Goal: Information Seeking & Learning: Learn about a topic

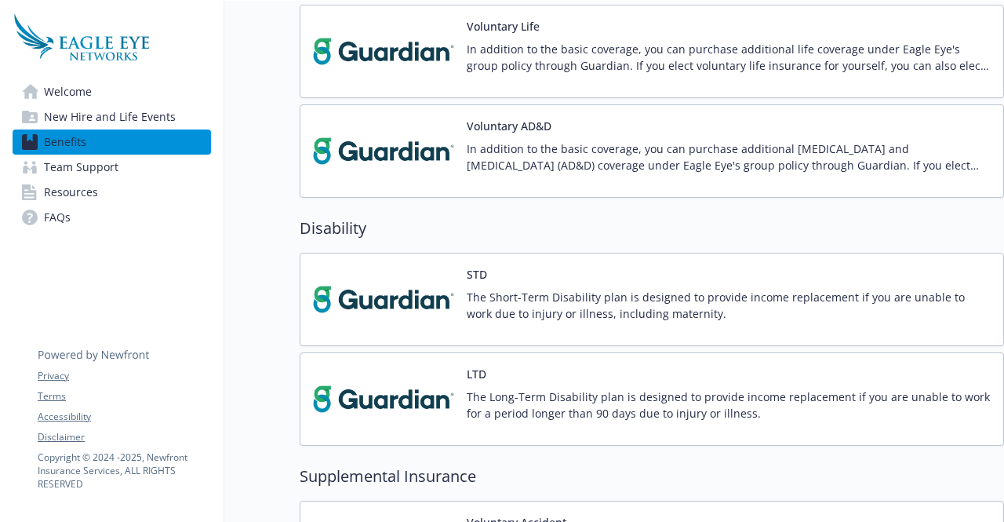
scroll to position [914, 0]
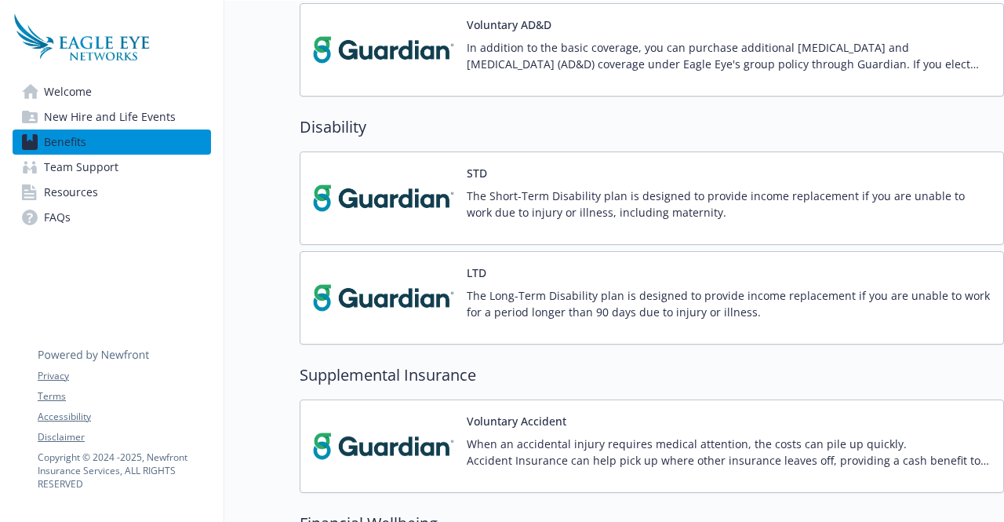
click at [478, 180] on div "STD The Short-Term Disability plan is designed to provide income replacement if…" at bounding box center [729, 198] width 524 height 67
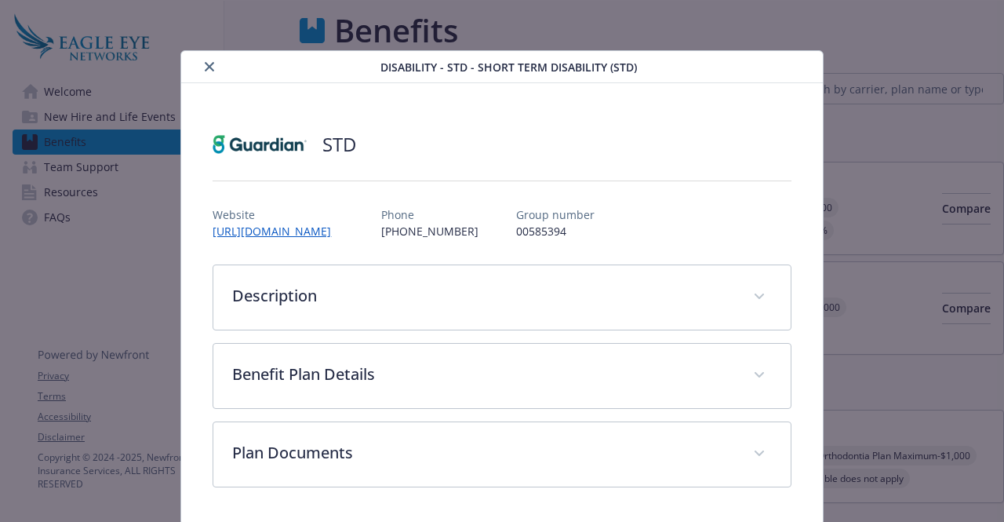
scroll to position [914, 0]
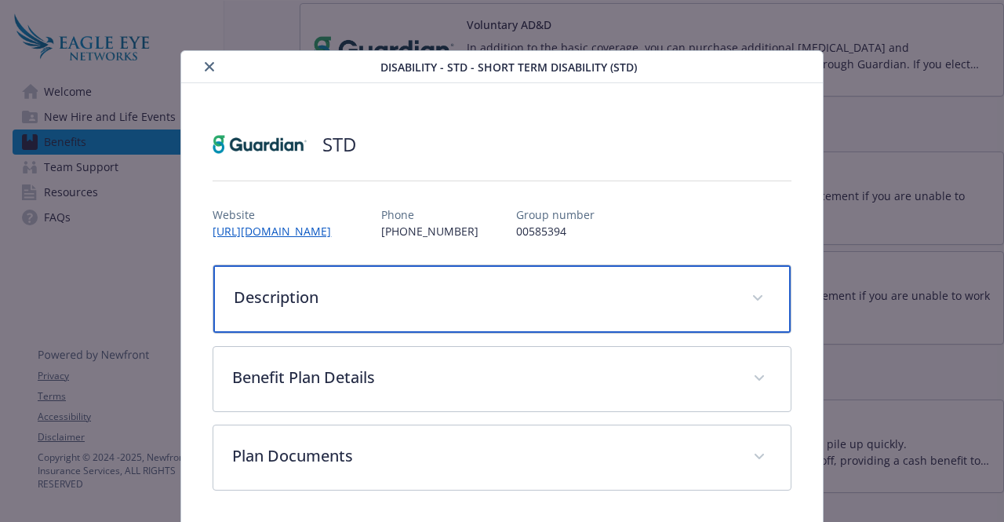
click at [441, 293] on p "Description" at bounding box center [483, 297] width 498 height 24
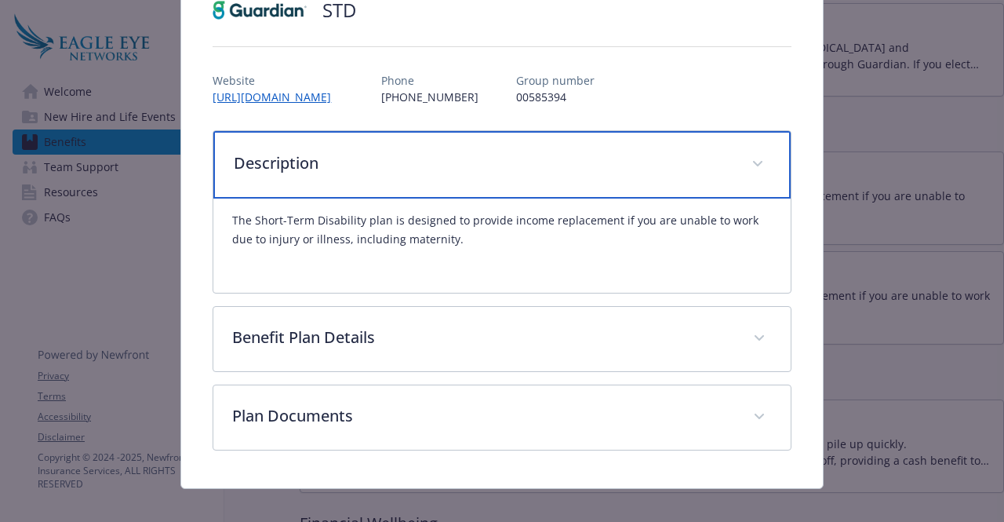
scroll to position [135, 0]
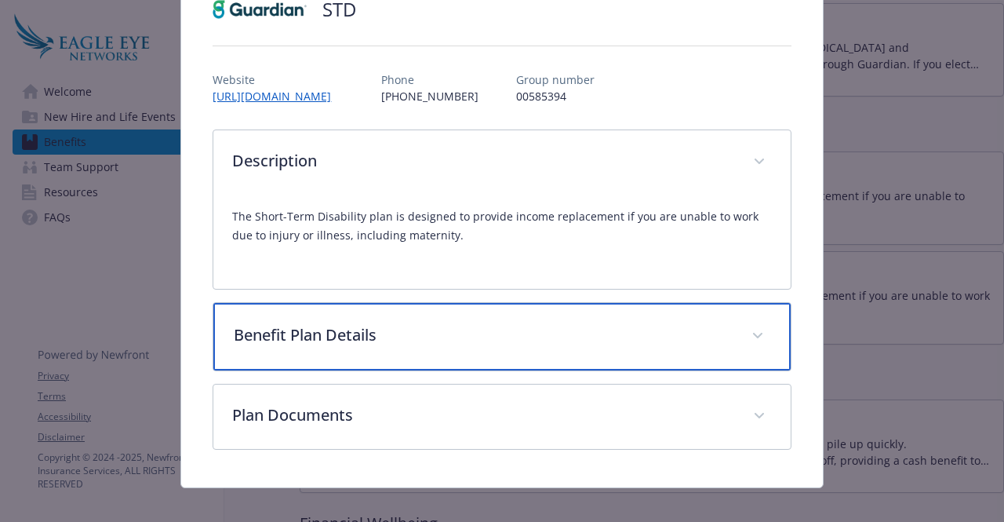
click at [453, 354] on div "Benefit Plan Details" at bounding box center [501, 336] width 576 height 67
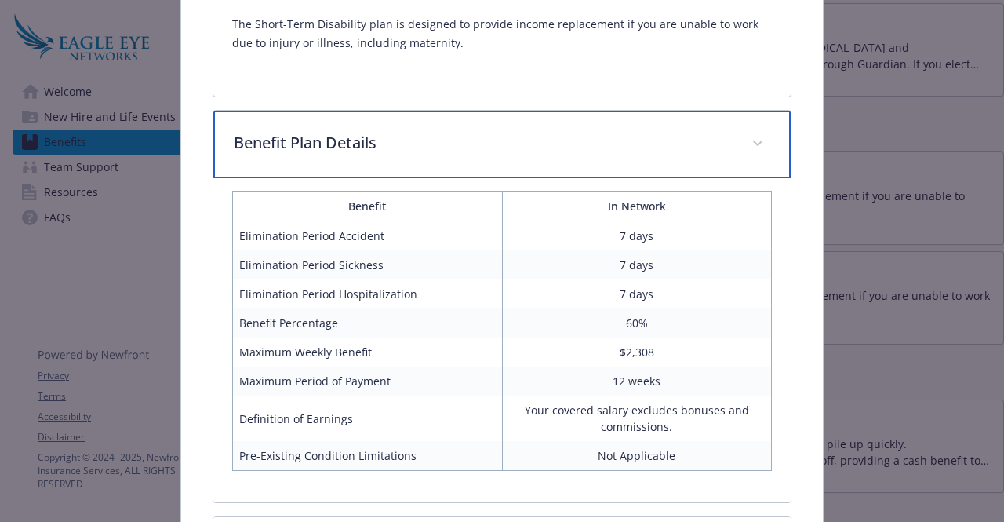
scroll to position [328, 0]
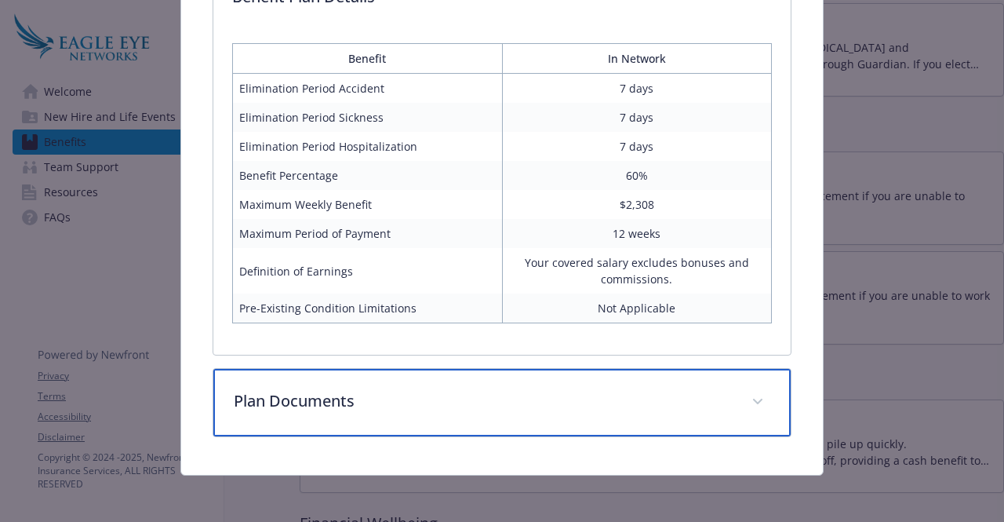
click at [450, 402] on p "Plan Documents" at bounding box center [483, 401] width 498 height 24
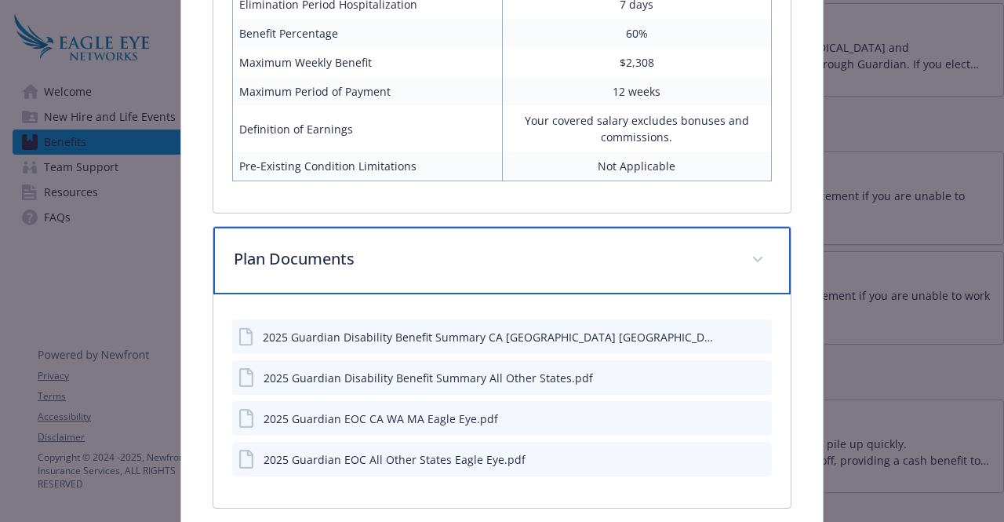
scroll to position [616, 0]
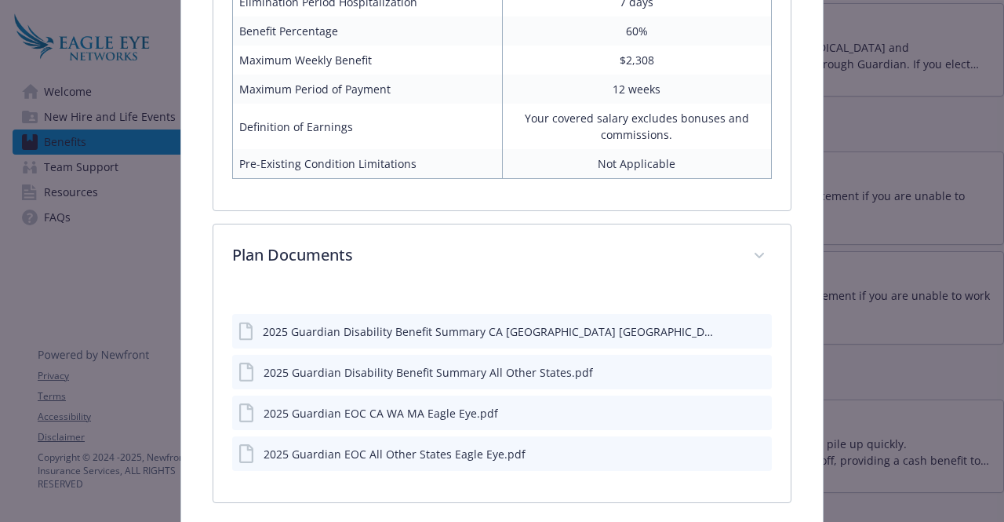
click at [414, 377] on div "2025 Guardian Disability Benefit Summary All Other States.pdf" at bounding box center [415, 371] width 354 height 19
click at [751, 364] on button "details for plan Disability - STD - Short Term Disability (STD)" at bounding box center [758, 372] width 14 height 16
click at [750, 365] on icon "preview file" at bounding box center [757, 370] width 14 height 11
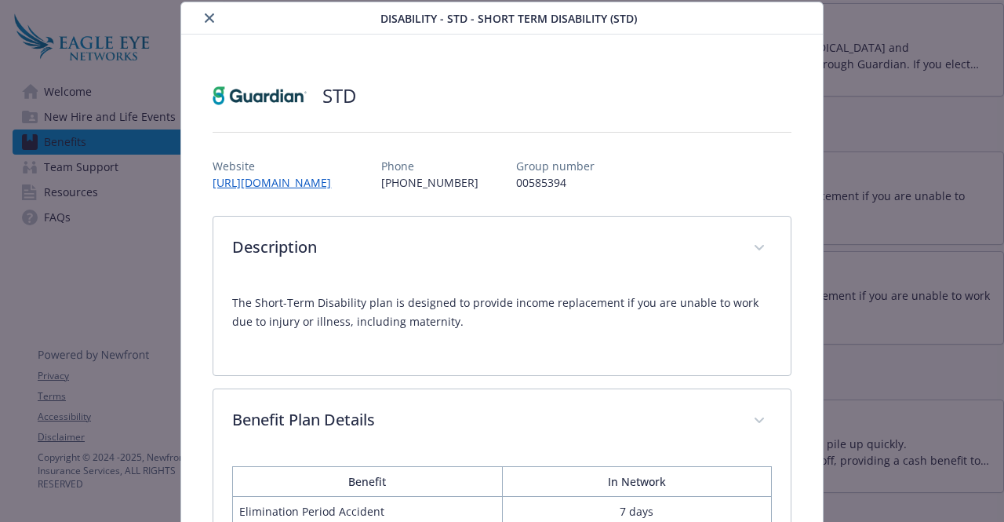
scroll to position [0, 0]
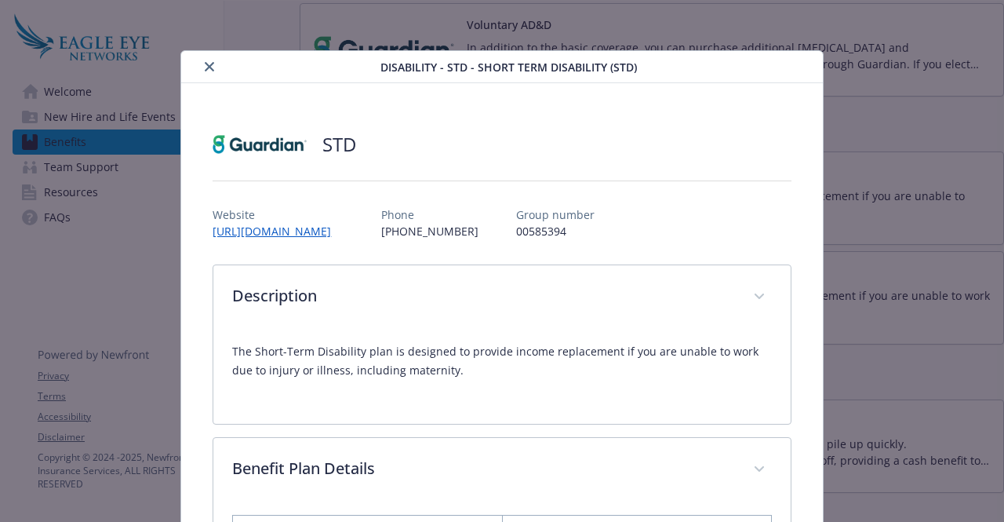
click at [202, 61] on button "close" at bounding box center [209, 66] width 19 height 19
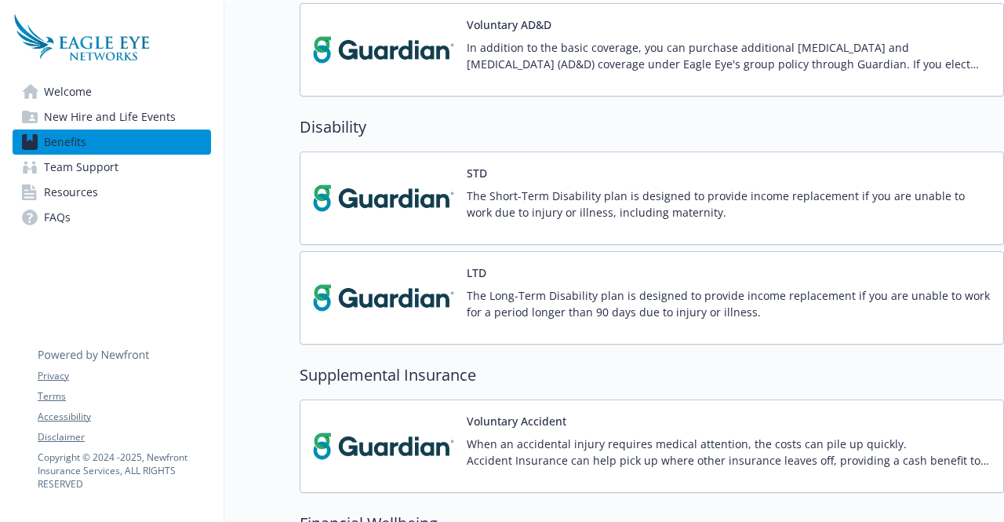
click at [423, 289] on img at bounding box center [383, 297] width 141 height 67
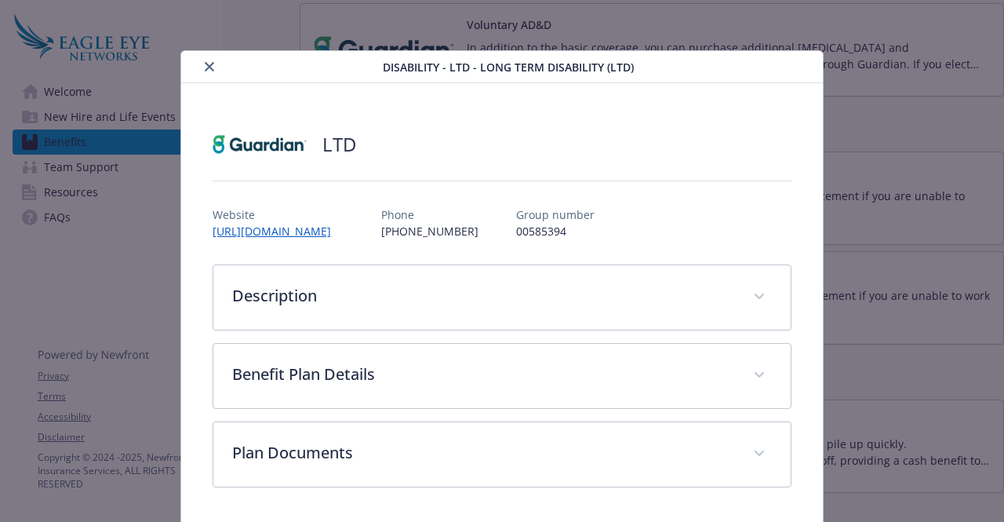
scroll to position [51, 0]
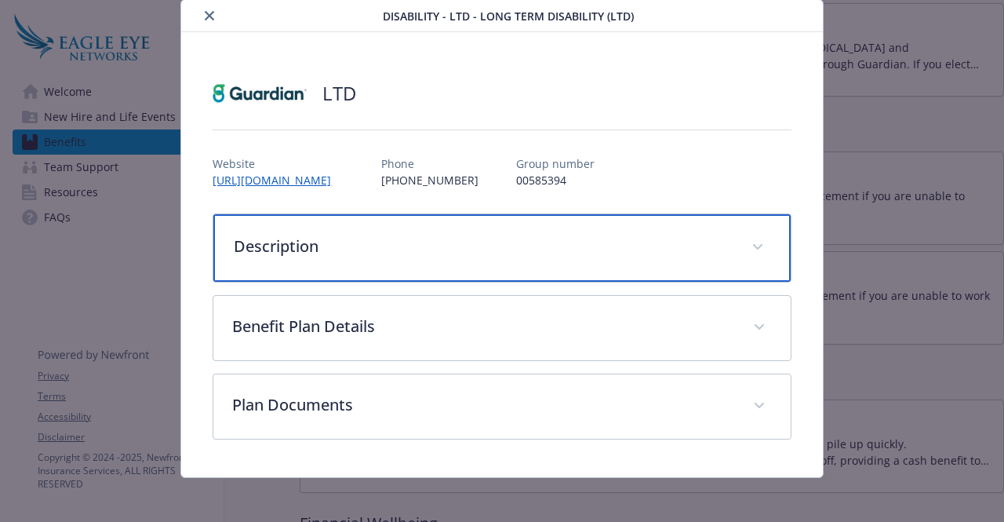
click at [566, 241] on p "Description" at bounding box center [483, 246] width 498 height 24
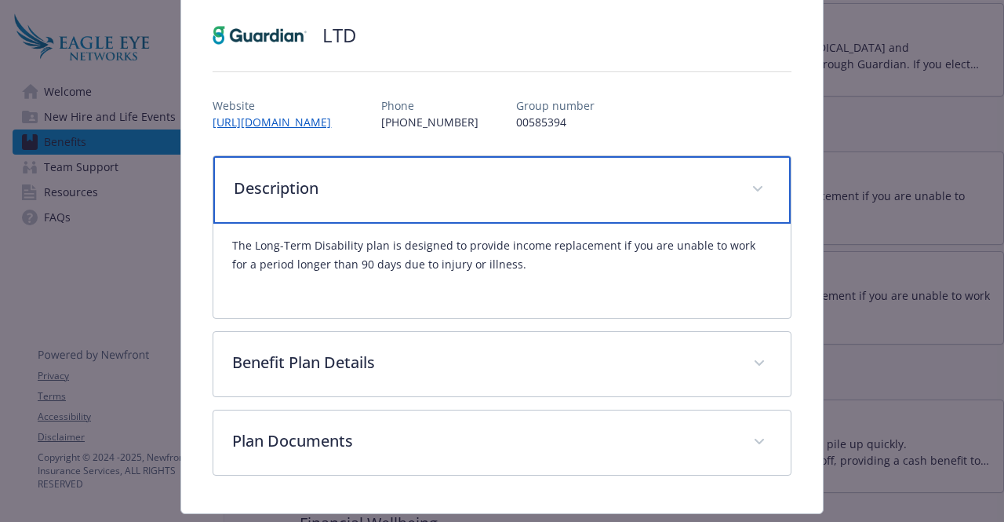
scroll to position [111, 0]
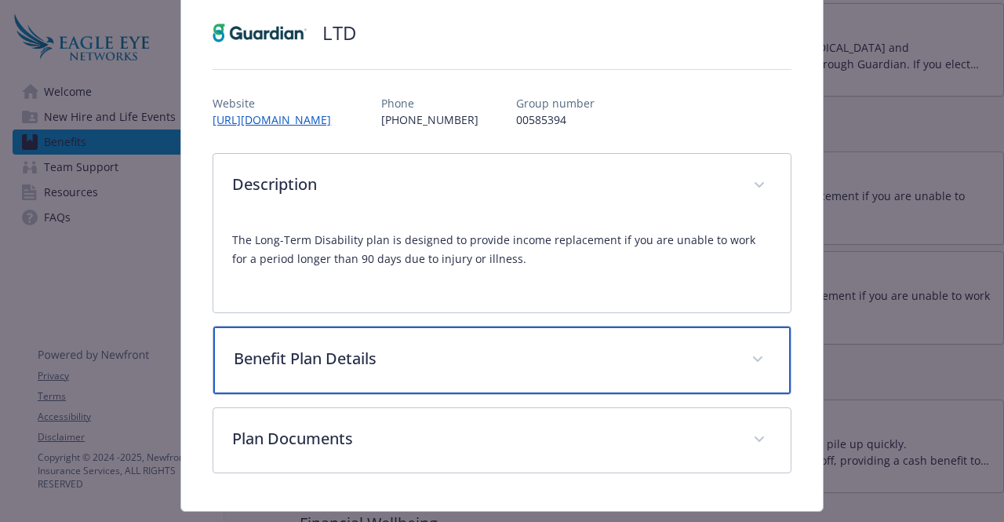
click at [497, 347] on p "Benefit Plan Details" at bounding box center [483, 359] width 498 height 24
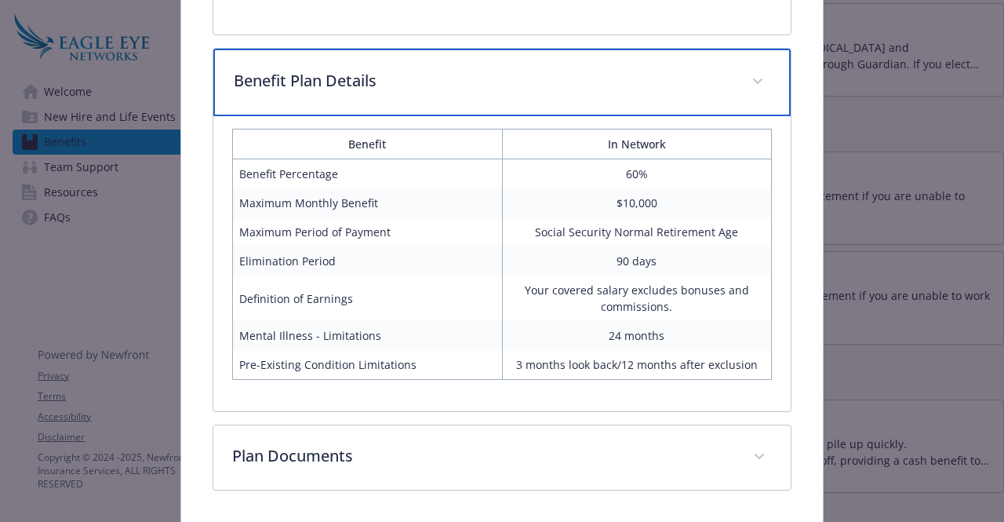
scroll to position [442, 0]
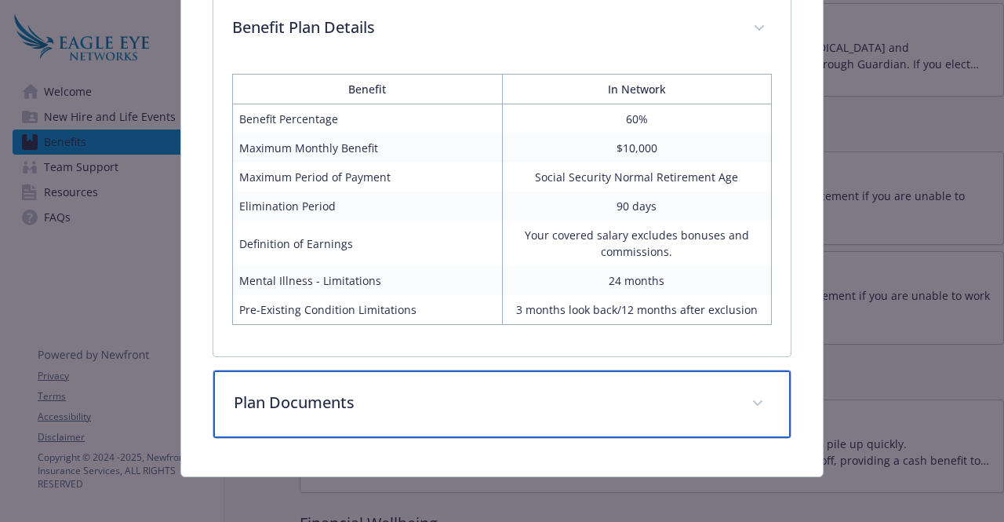
click at [366, 421] on div "Plan Documents" at bounding box center [501, 403] width 576 height 67
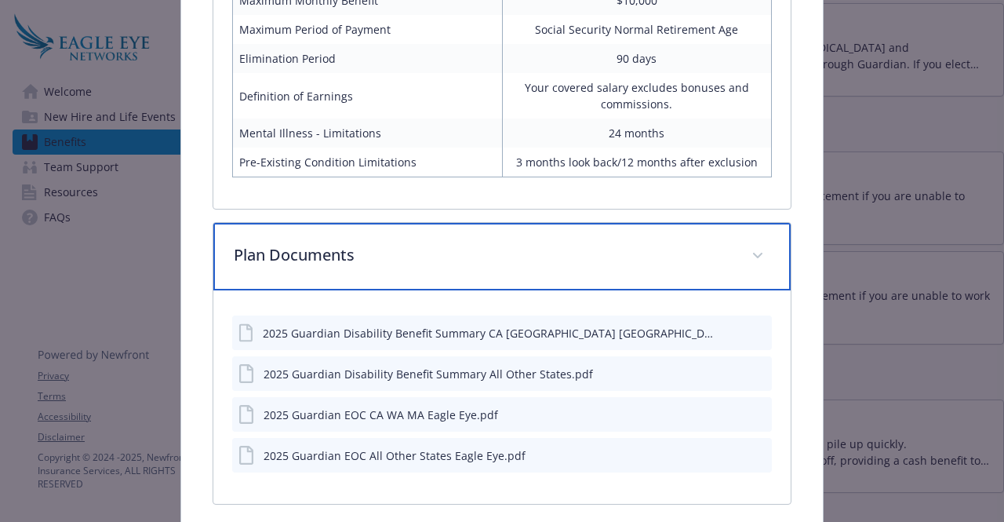
scroll to position [590, 0]
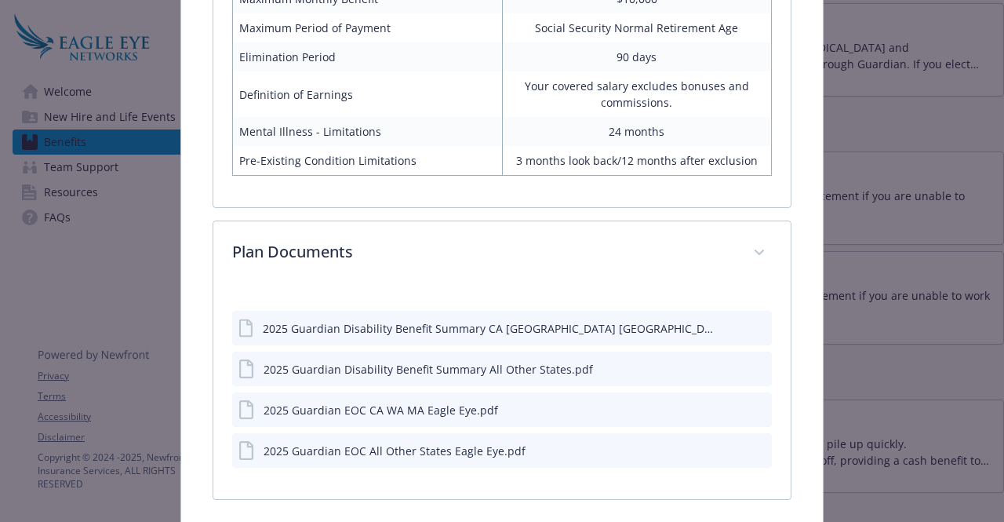
click at [750, 368] on icon "preview file" at bounding box center [757, 367] width 14 height 11
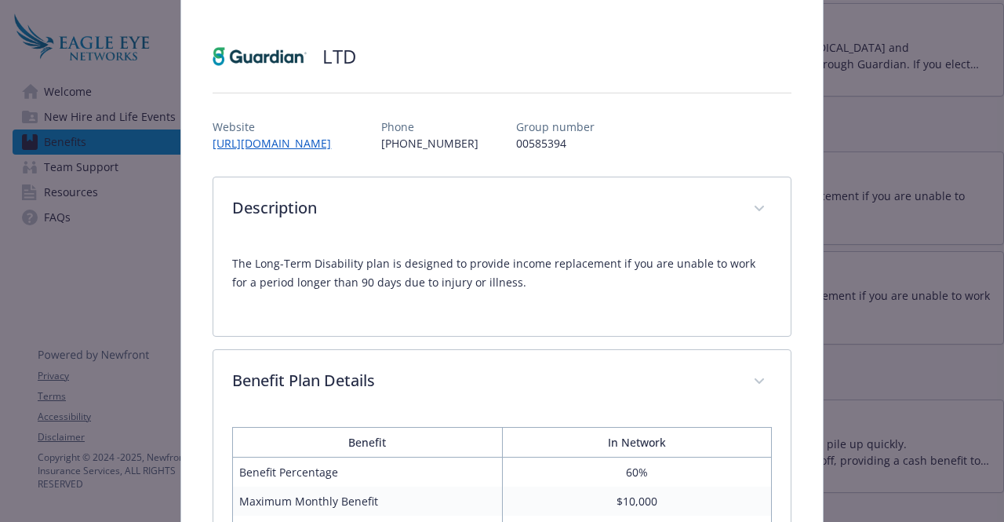
scroll to position [0, 0]
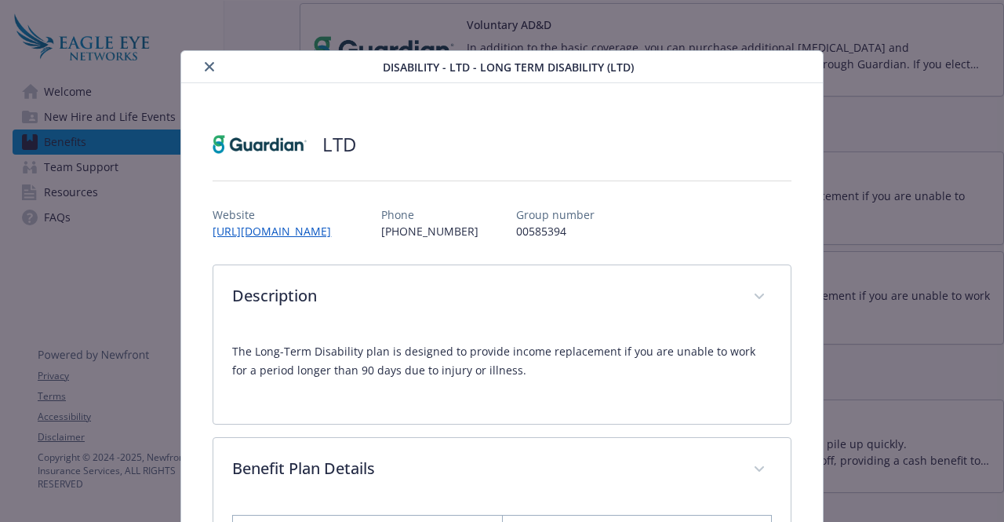
click at [205, 68] on icon "close" at bounding box center [209, 66] width 9 height 9
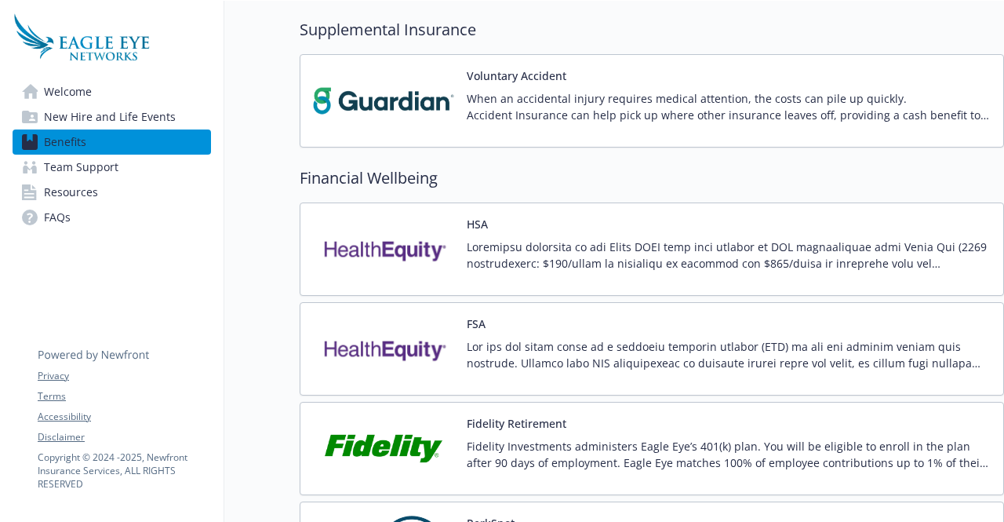
scroll to position [1260, 0]
click at [538, 437] on p "Fidelity Investments administers Eagle Eye’s 401(k) plan. You will be eligible …" at bounding box center [729, 453] width 524 height 33
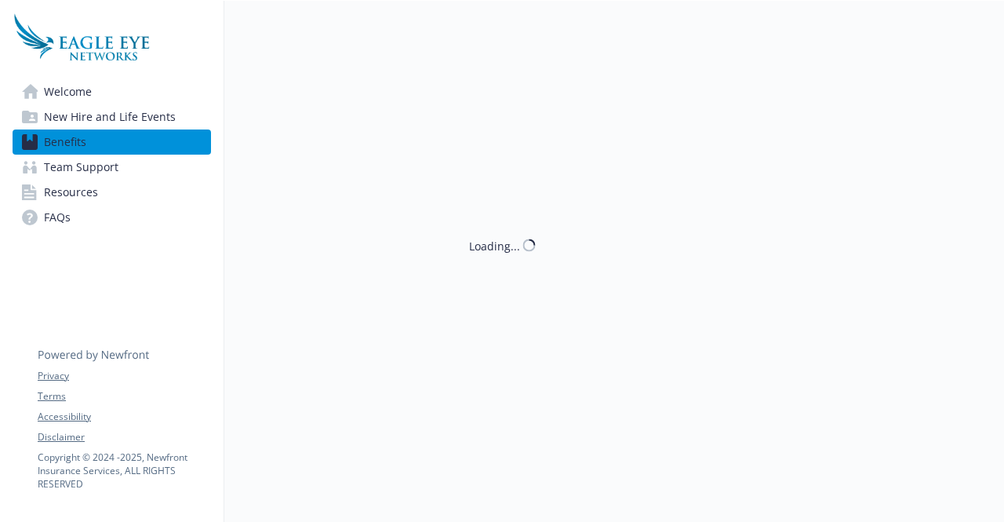
scroll to position [1260, 0]
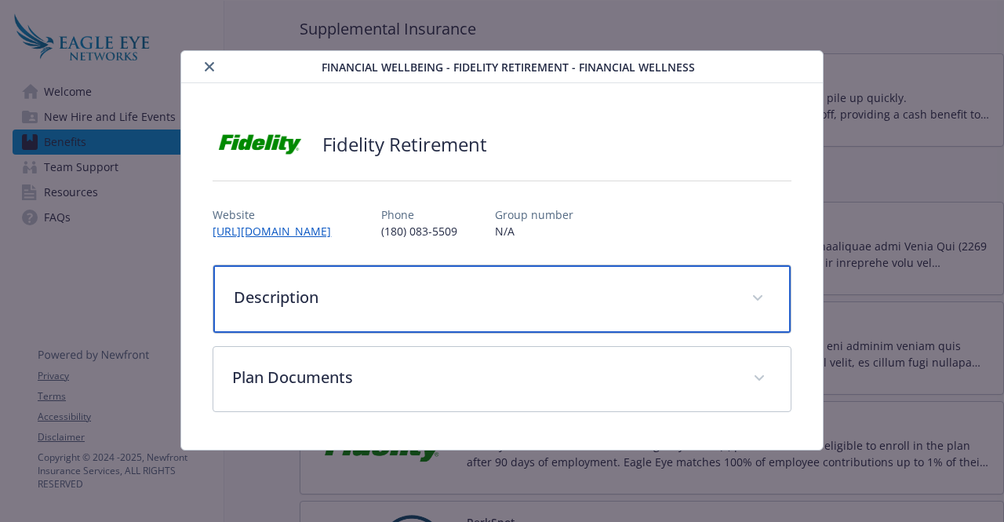
click at [462, 307] on div "Description" at bounding box center [501, 298] width 576 height 67
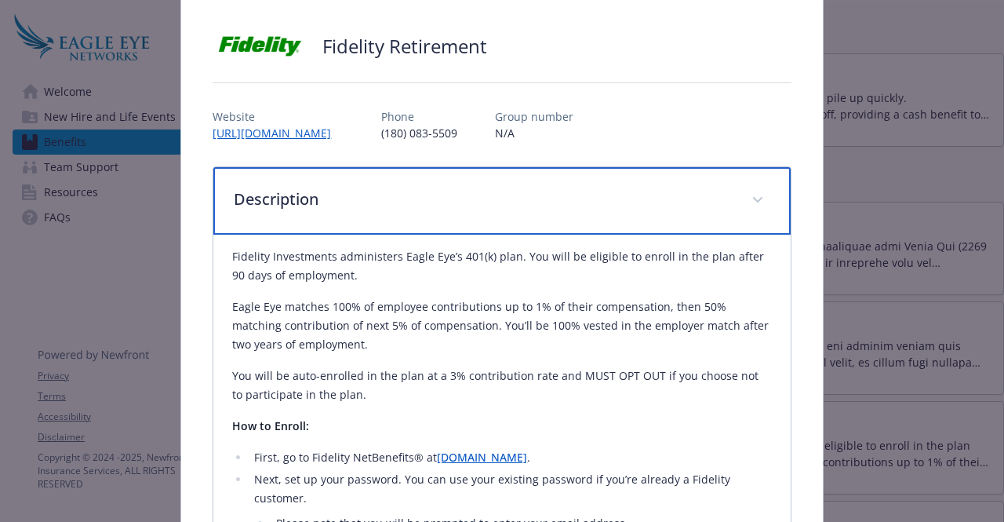
scroll to position [0, 0]
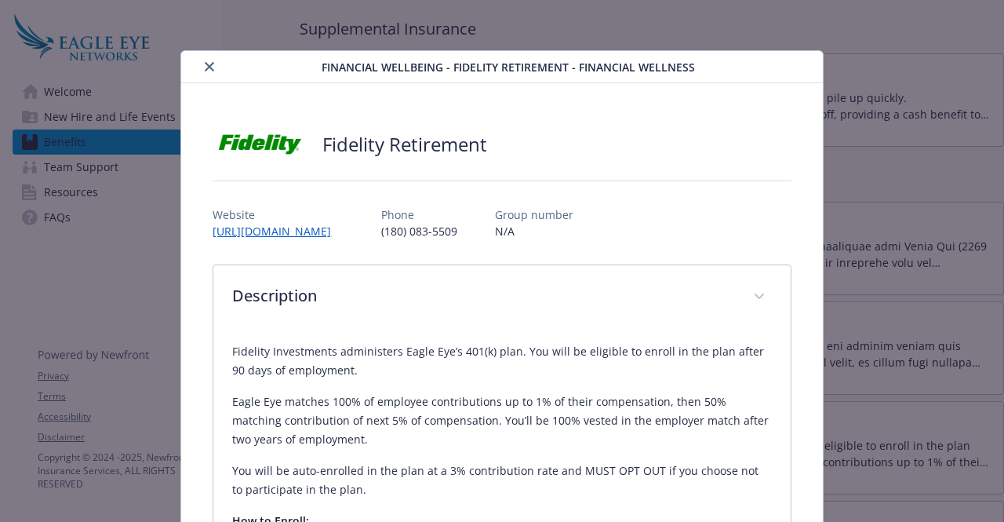
click at [206, 69] on icon "close" at bounding box center [209, 66] width 9 height 9
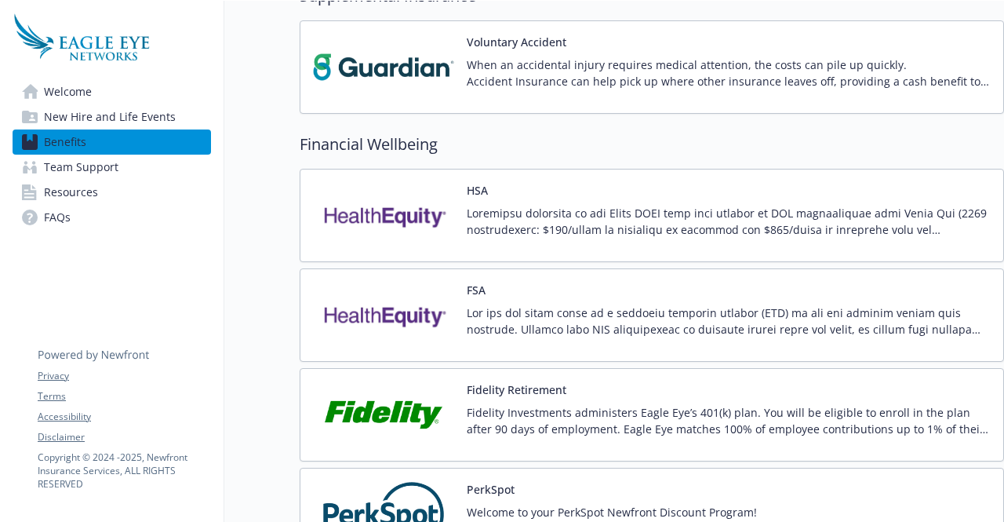
scroll to position [1294, 0]
click at [582, 186] on div "HSA" at bounding box center [729, 214] width 524 height 67
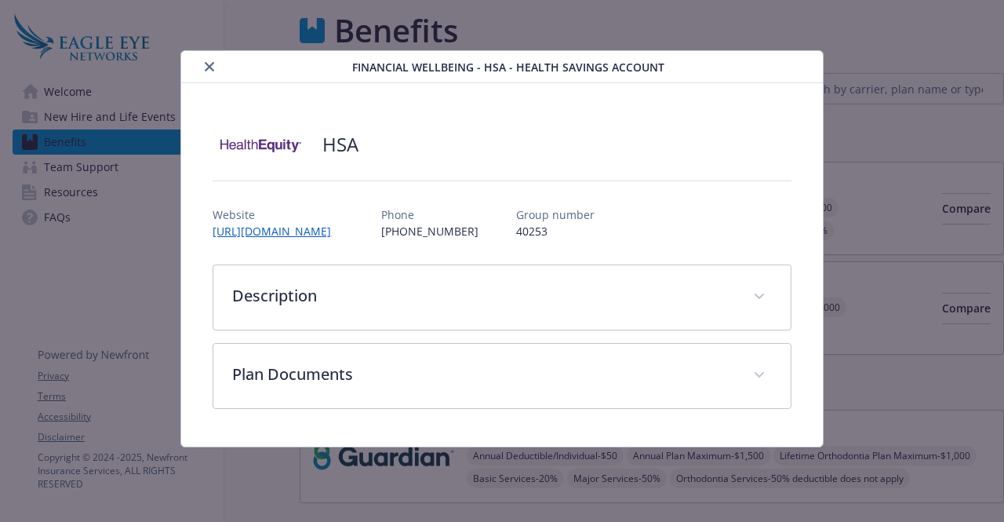
scroll to position [1294, 0]
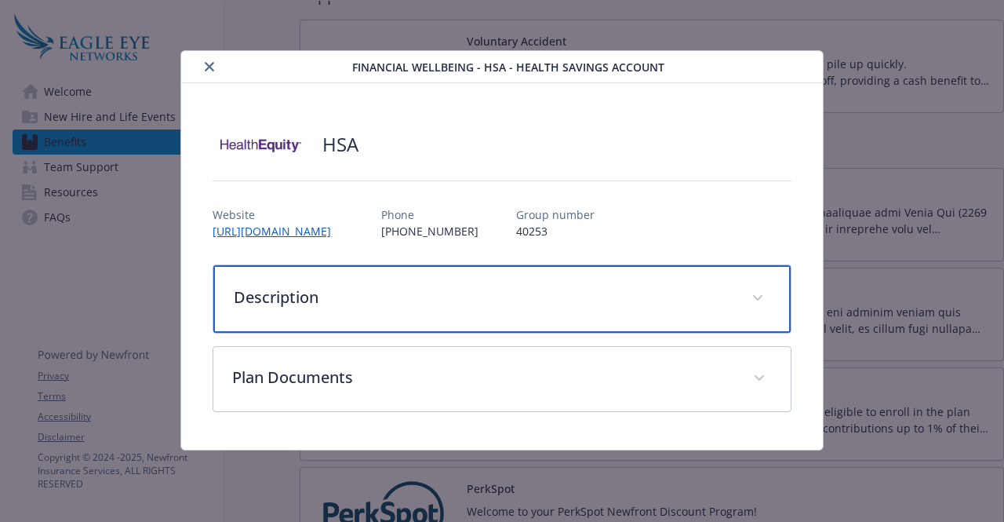
click at [403, 305] on p "Description" at bounding box center [483, 297] width 498 height 24
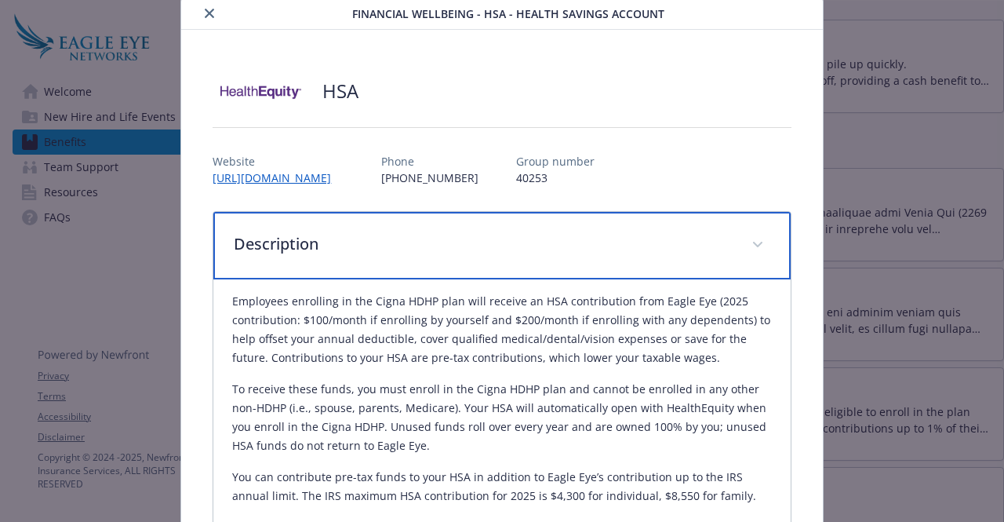
scroll to position [0, 0]
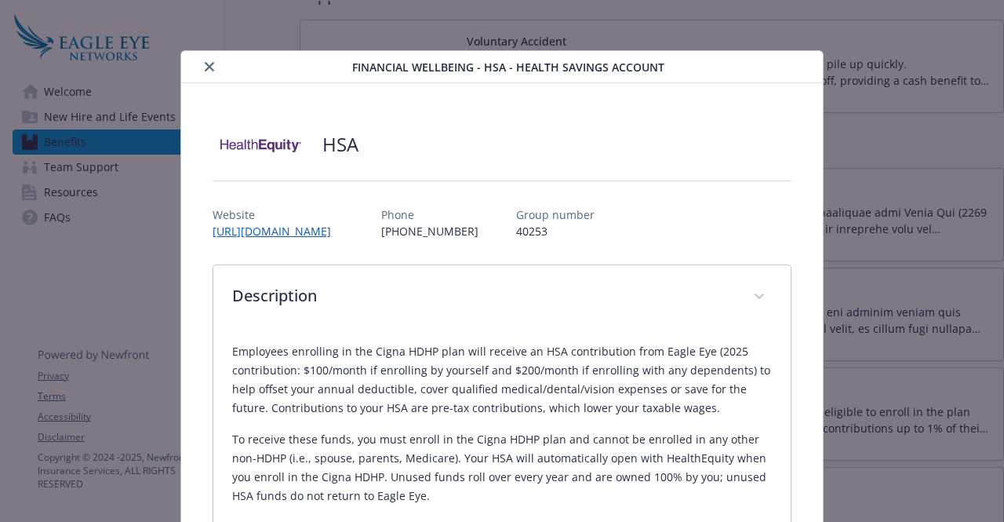
click at [205, 62] on icon "close" at bounding box center [209, 66] width 9 height 9
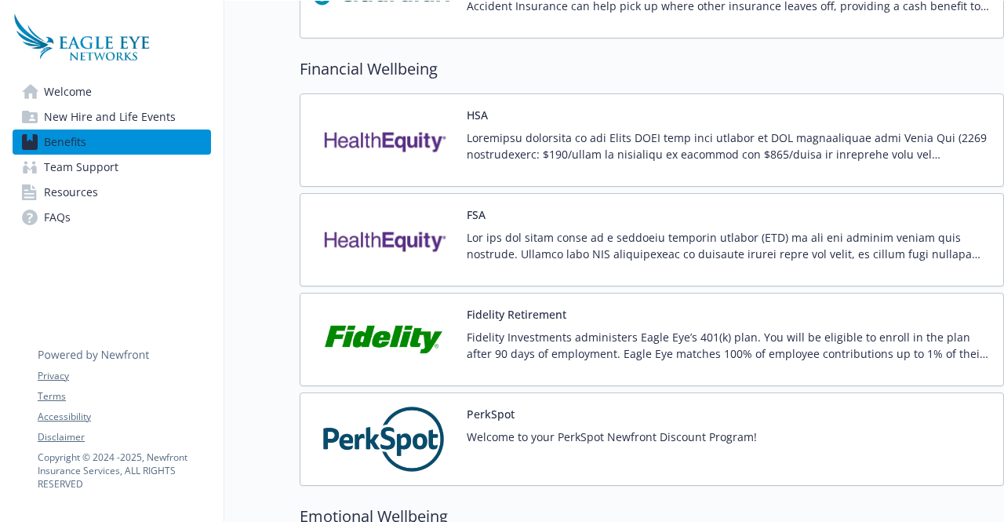
scroll to position [1373, 0]
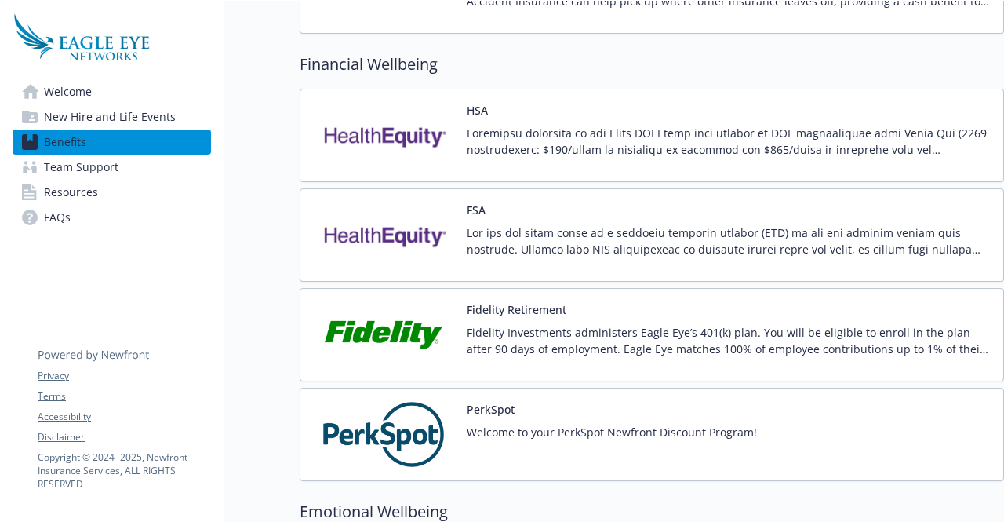
click at [537, 242] on p at bounding box center [729, 240] width 524 height 33
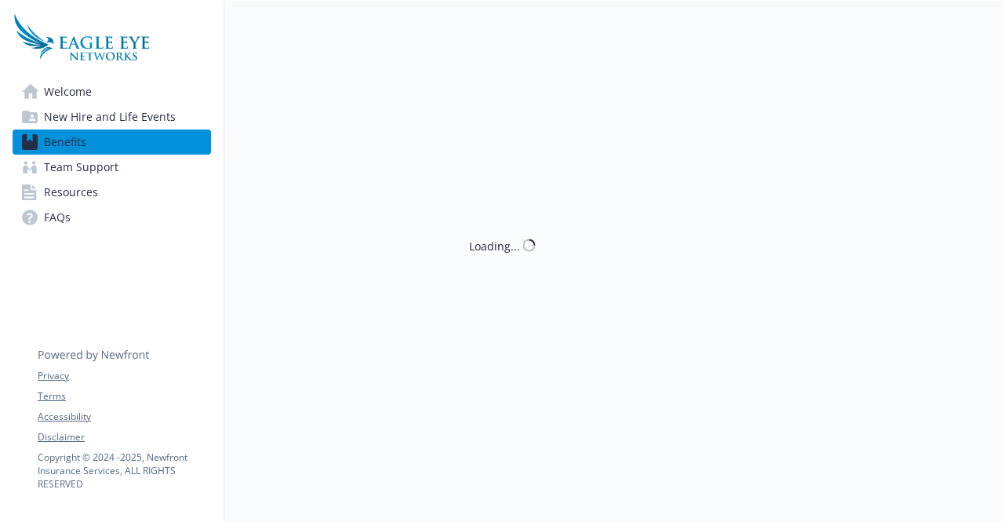
scroll to position [1373, 0]
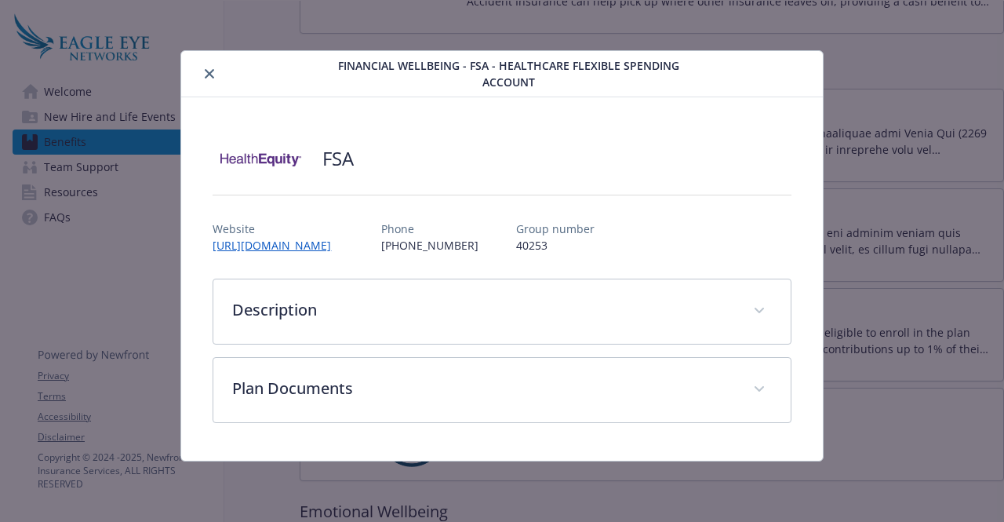
click at [216, 73] on button "close" at bounding box center [209, 73] width 19 height 19
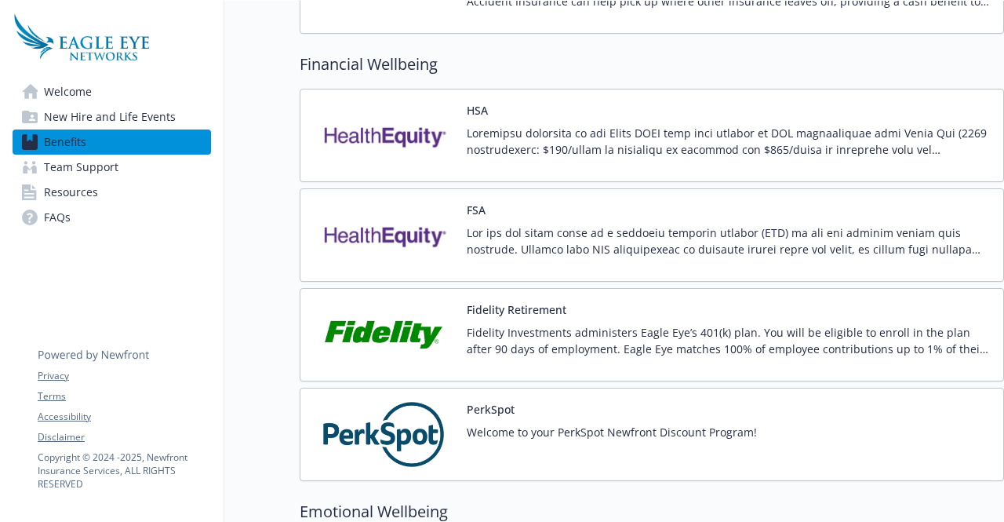
click at [552, 133] on p at bounding box center [729, 141] width 524 height 33
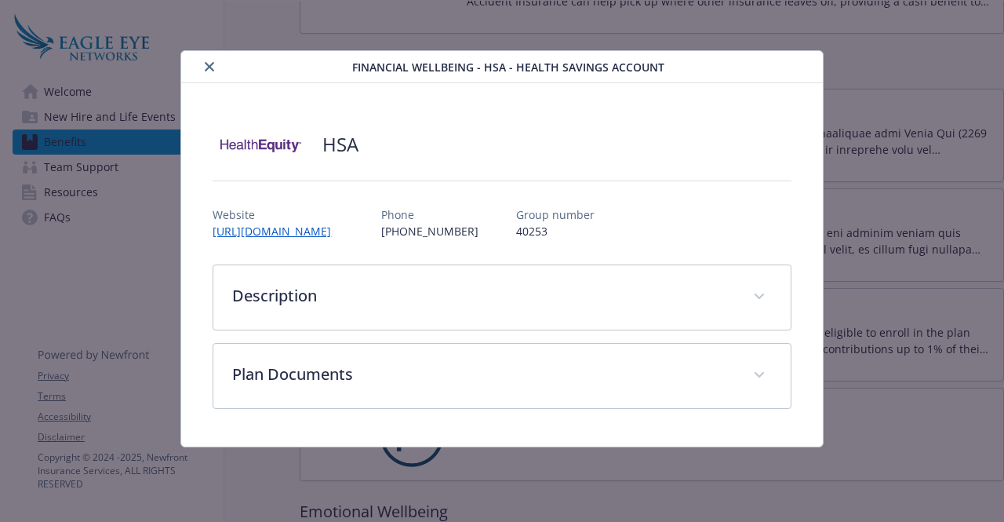
click at [203, 64] on button "close" at bounding box center [209, 66] width 19 height 19
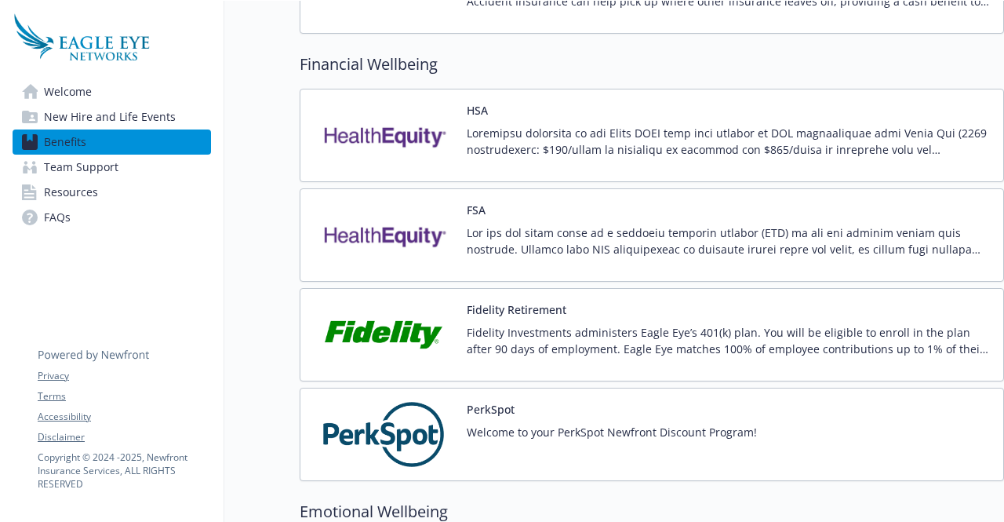
click at [473, 202] on button "FSA" at bounding box center [476, 210] width 19 height 16
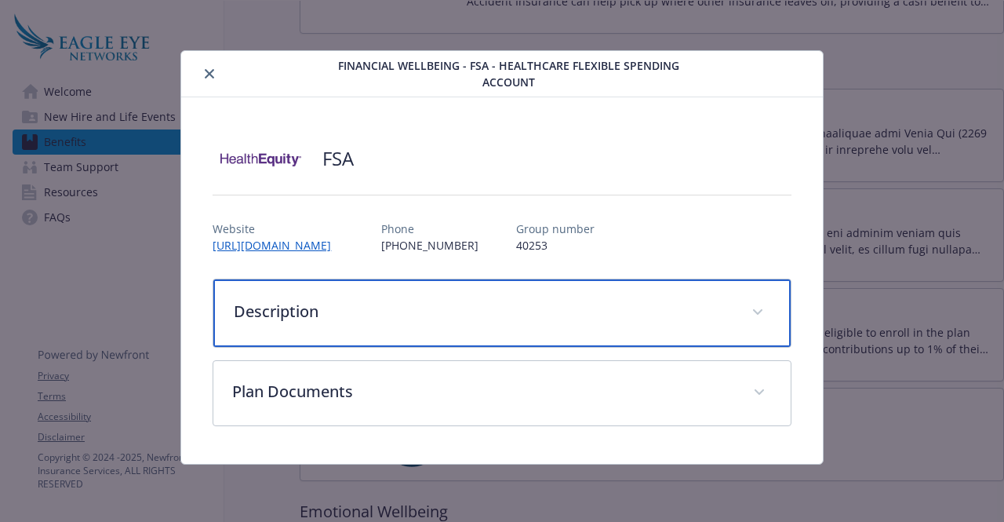
click at [358, 311] on p "Description" at bounding box center [483, 312] width 498 height 24
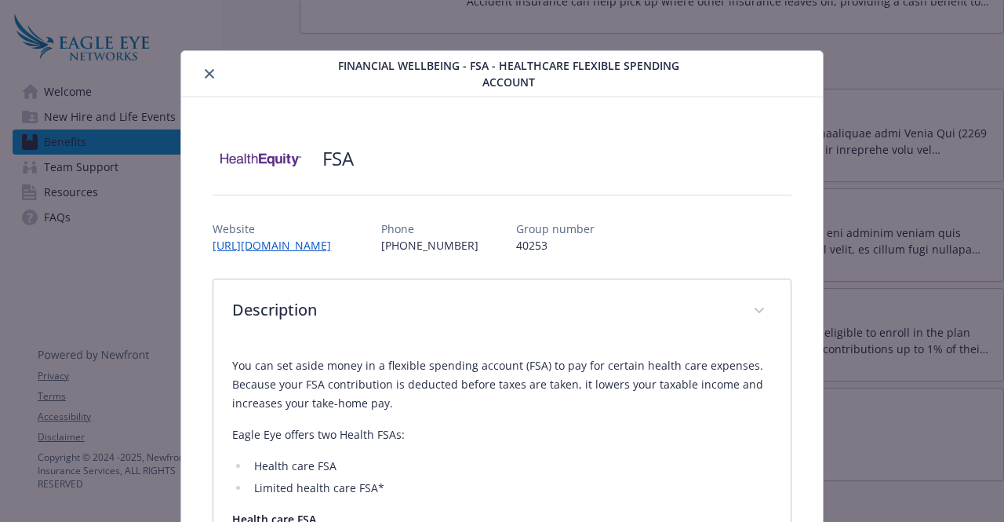
click at [207, 67] on button "close" at bounding box center [209, 73] width 19 height 19
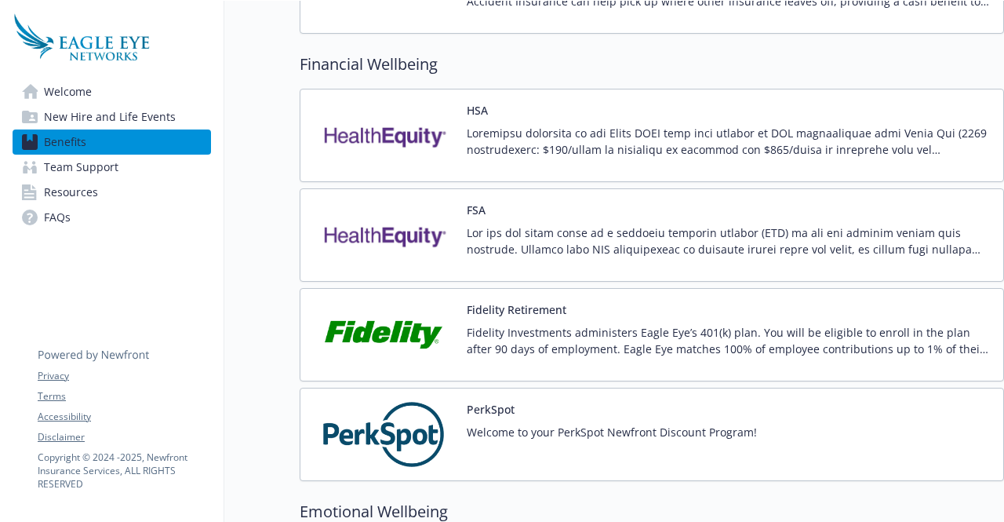
click at [531, 311] on div "Fidelity Retirement Fidelity Investments administers Eagle Eye’s 401(k) plan. Y…" at bounding box center [729, 334] width 524 height 67
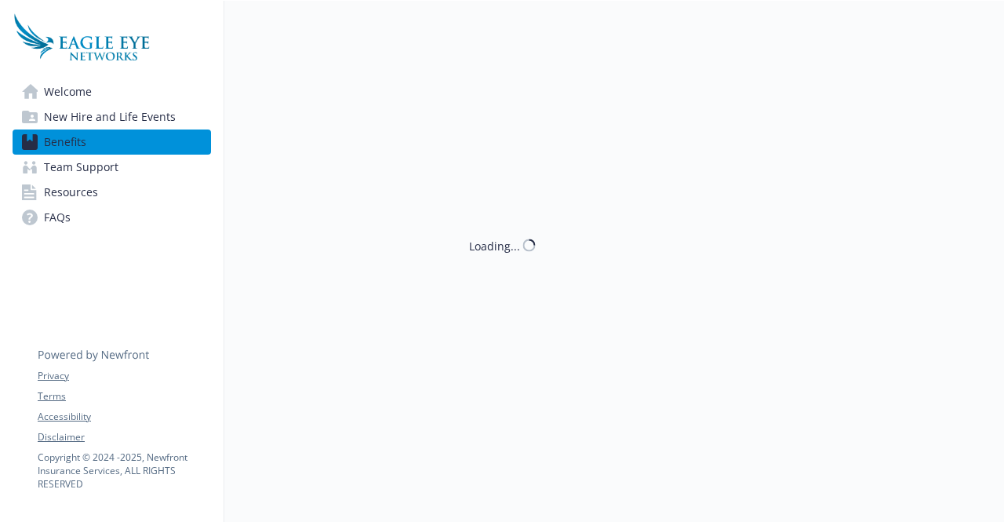
scroll to position [1373, 0]
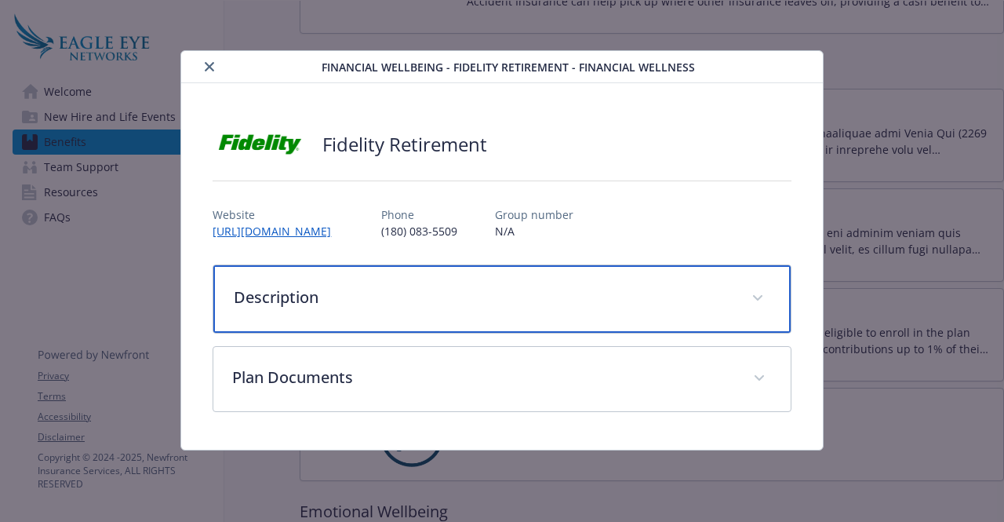
click at [373, 308] on div "Description" at bounding box center [501, 298] width 576 height 67
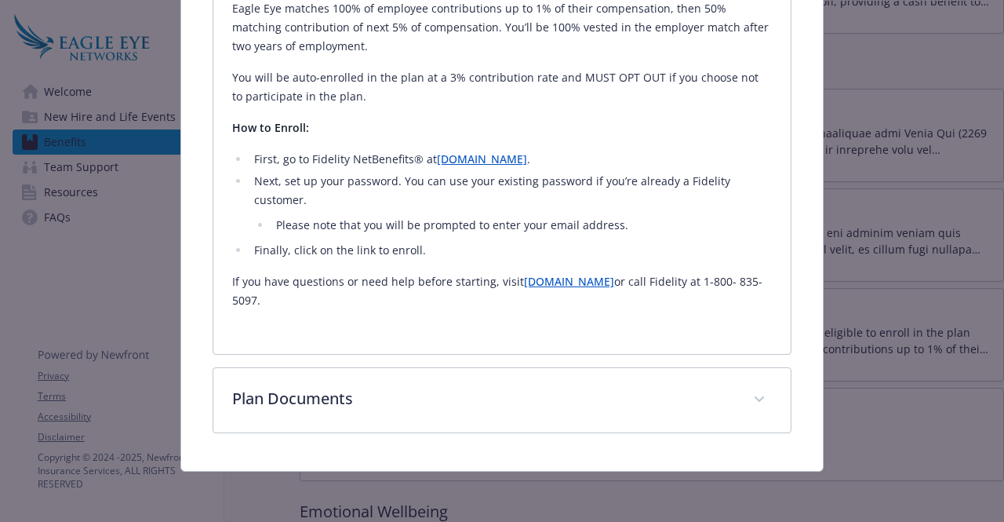
scroll to position [391, 0]
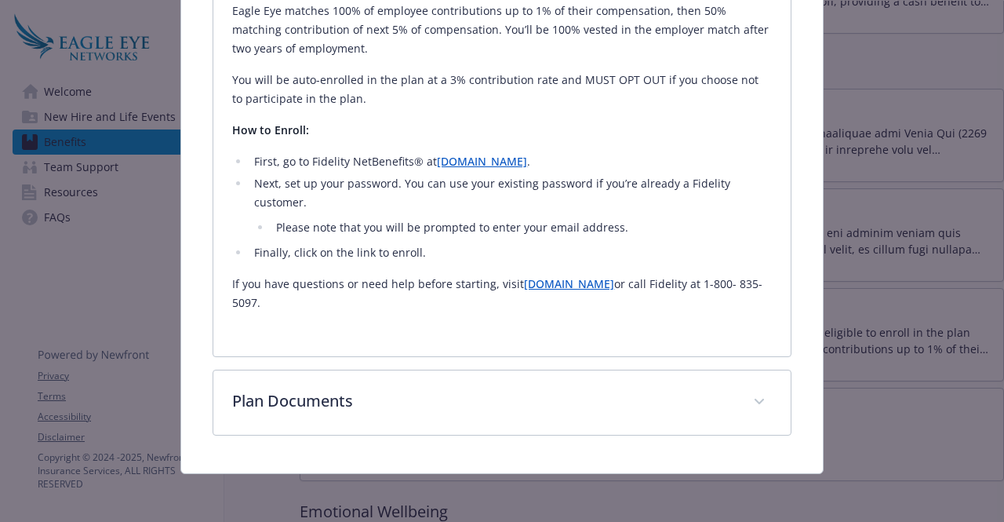
click at [471, 165] on link "[DOMAIN_NAME]" at bounding box center [482, 161] width 90 height 15
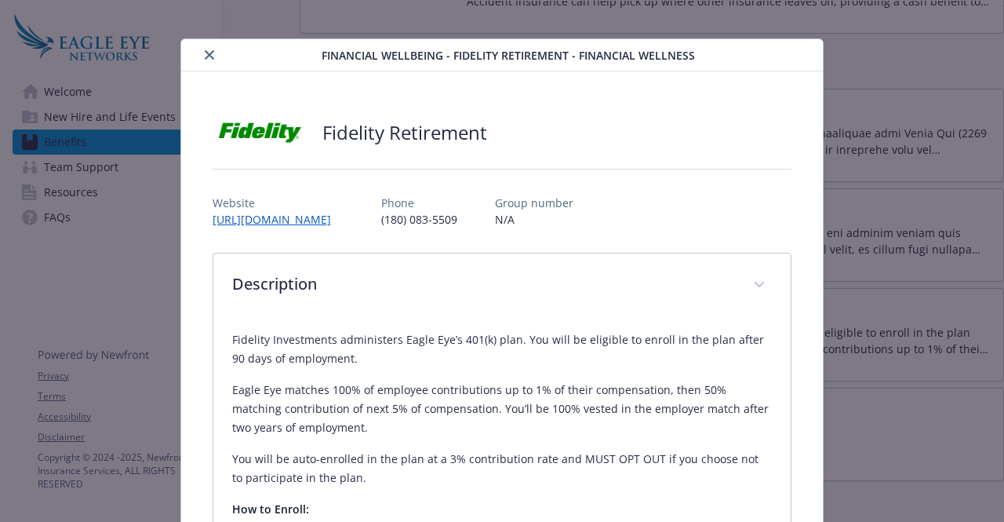
scroll to position [11, 0]
click at [209, 51] on icon "close" at bounding box center [209, 55] width 9 height 9
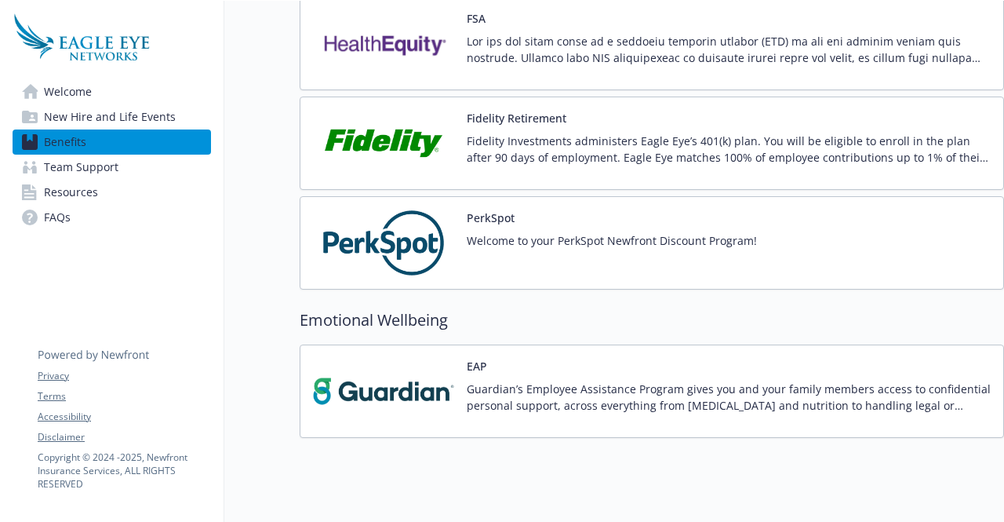
scroll to position [1565, 0]
click at [483, 209] on button "PerkSpot" at bounding box center [491, 217] width 48 height 16
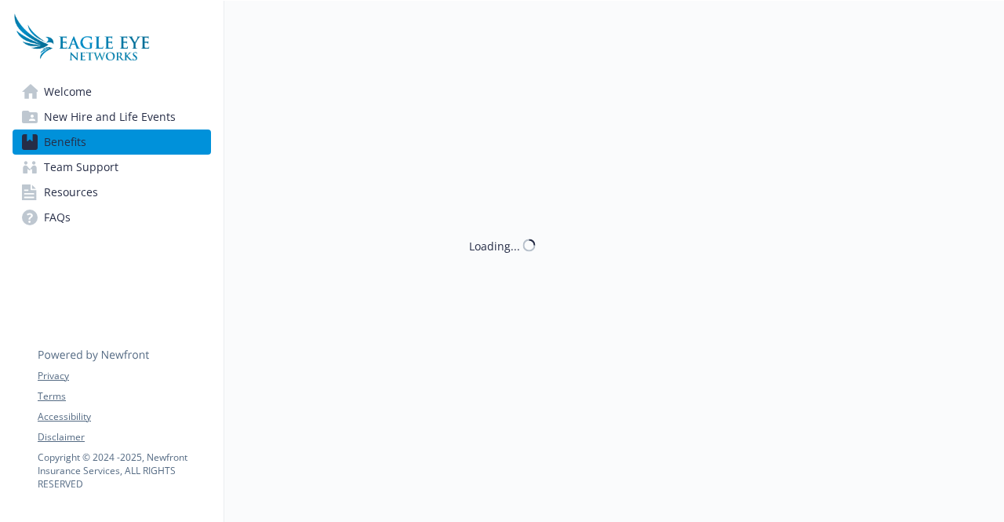
scroll to position [1565, 0]
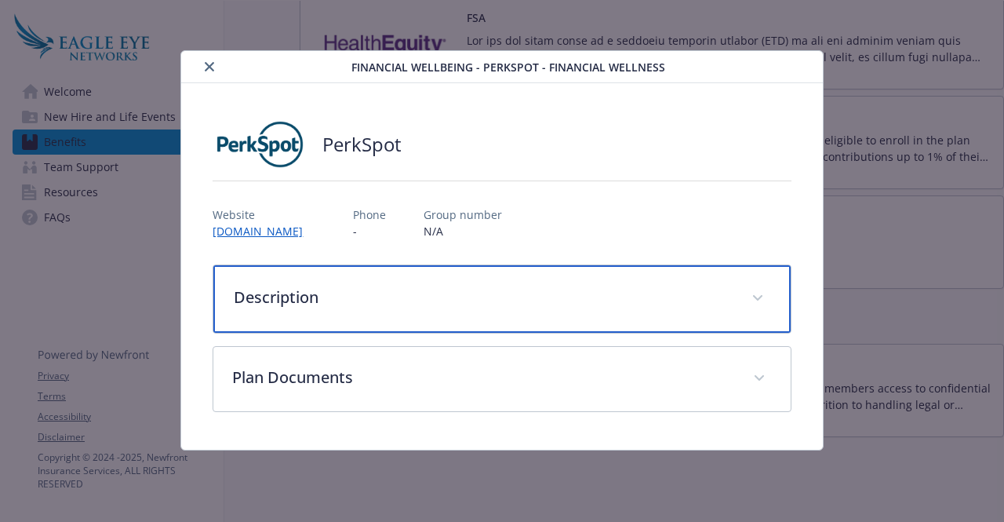
click at [314, 282] on div "Description" at bounding box center [501, 298] width 576 height 67
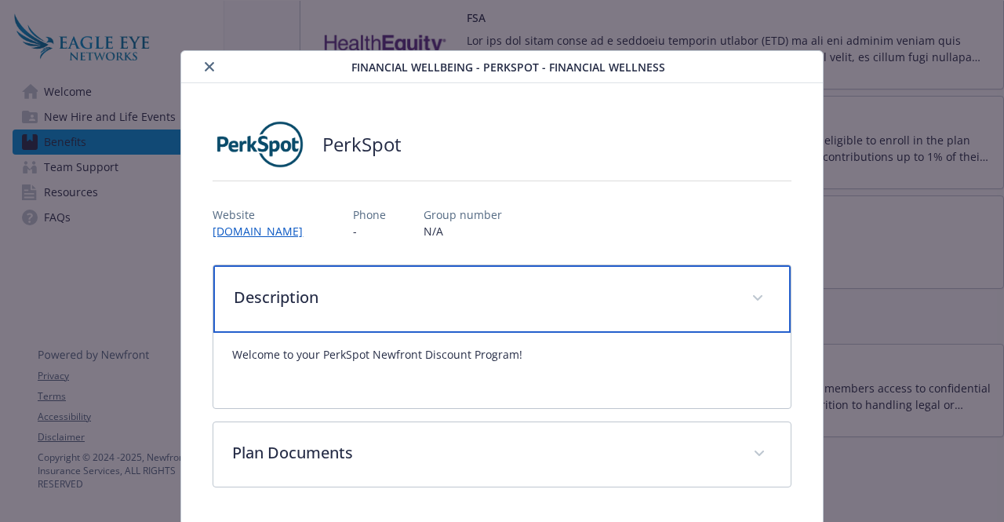
scroll to position [52, 0]
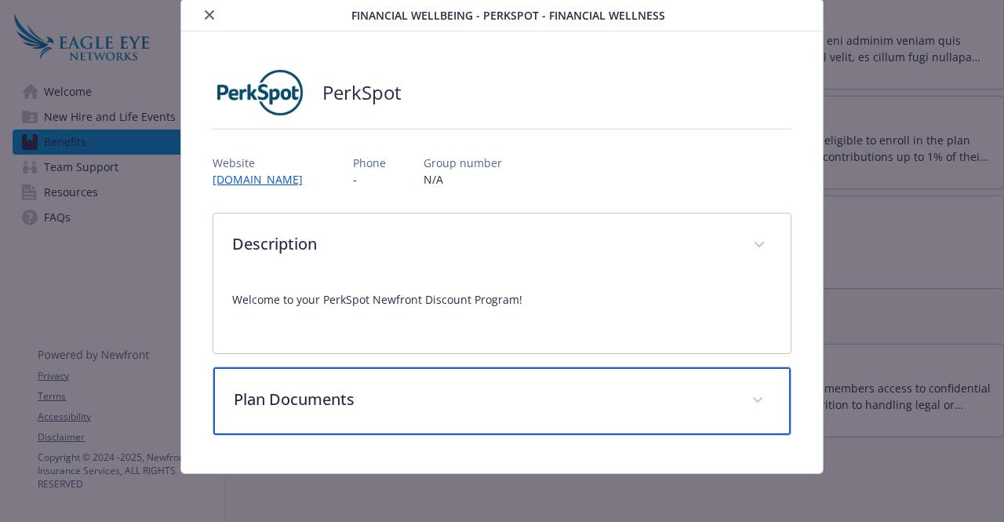
click at [358, 406] on p "Plan Documents" at bounding box center [483, 399] width 498 height 24
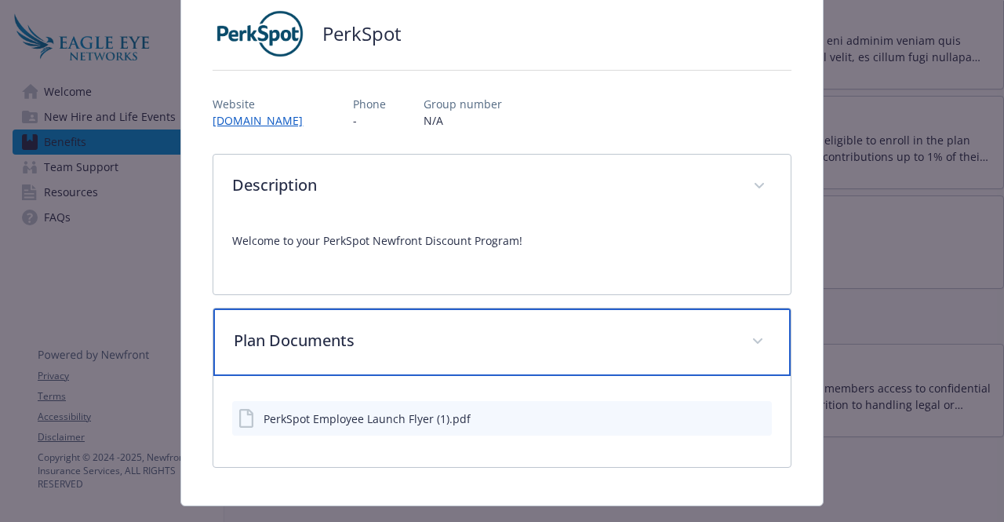
scroll to position [116, 0]
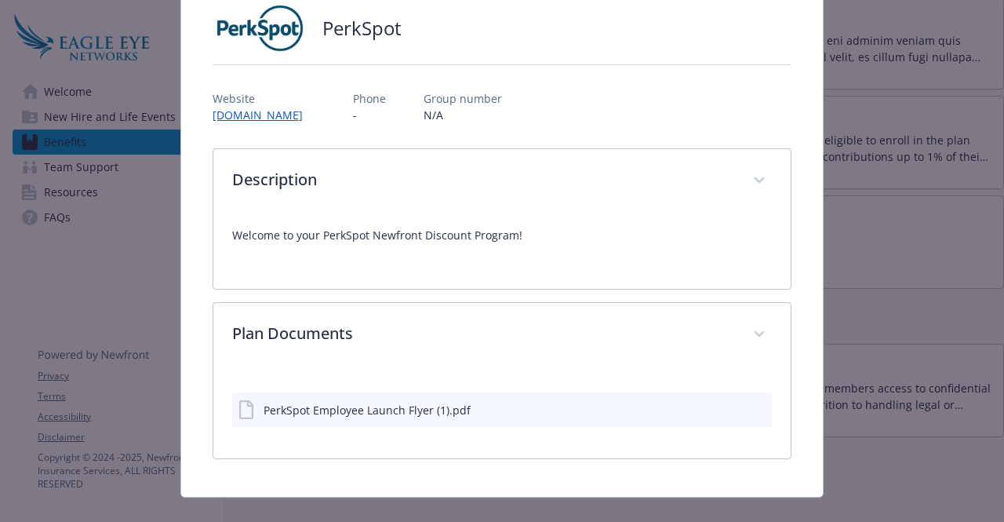
click at [751, 405] on icon "preview file" at bounding box center [757, 408] width 14 height 11
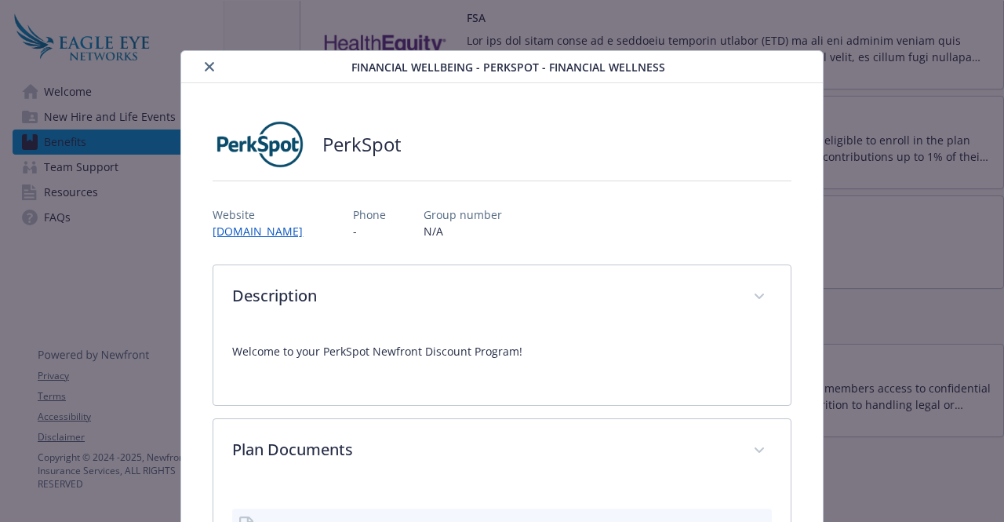
click at [210, 59] on button "close" at bounding box center [209, 66] width 19 height 19
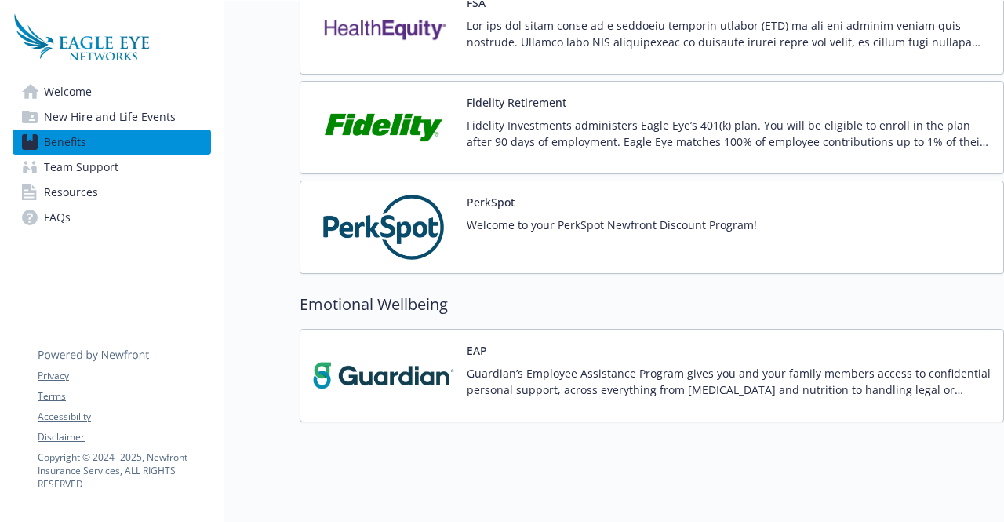
scroll to position [1581, 0]
click at [494, 195] on button "PerkSpot" at bounding box center [491, 201] width 48 height 16
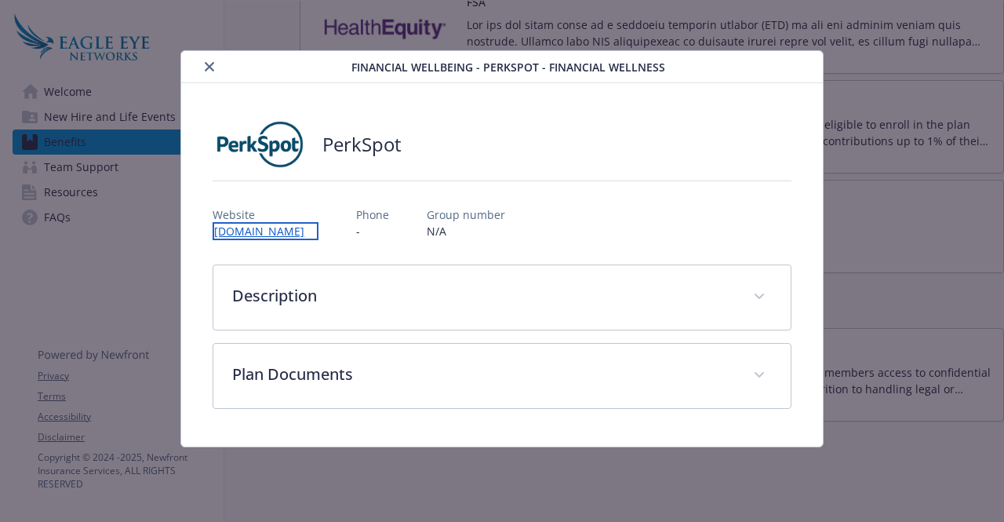
click at [295, 227] on link "[DOMAIN_NAME]" at bounding box center [266, 231] width 106 height 18
click at [210, 71] on button "close" at bounding box center [209, 66] width 19 height 19
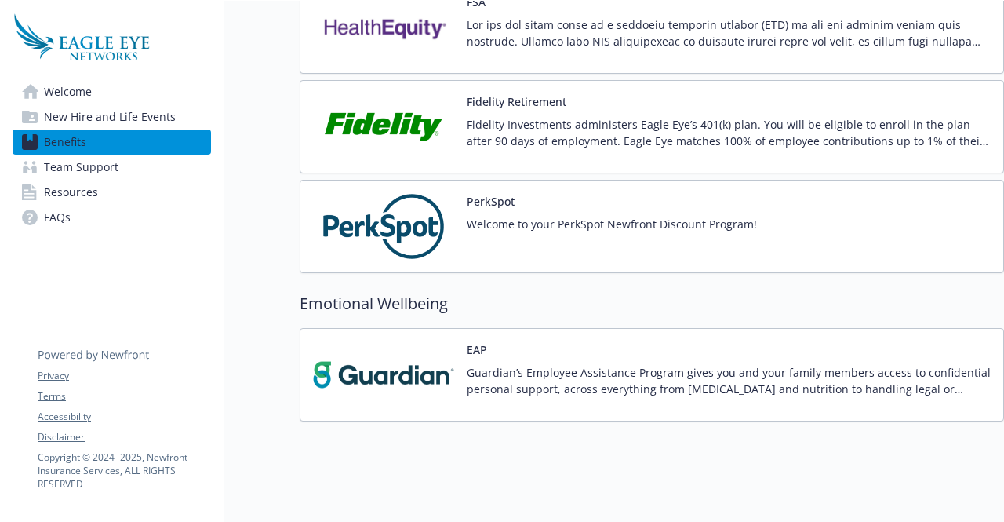
click at [410, 369] on img at bounding box center [383, 374] width 141 height 67
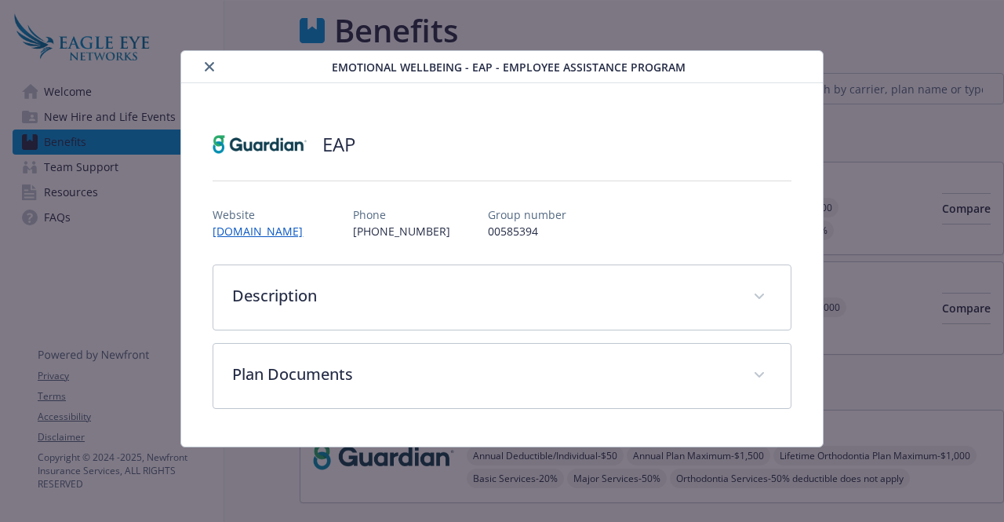
scroll to position [1581, 0]
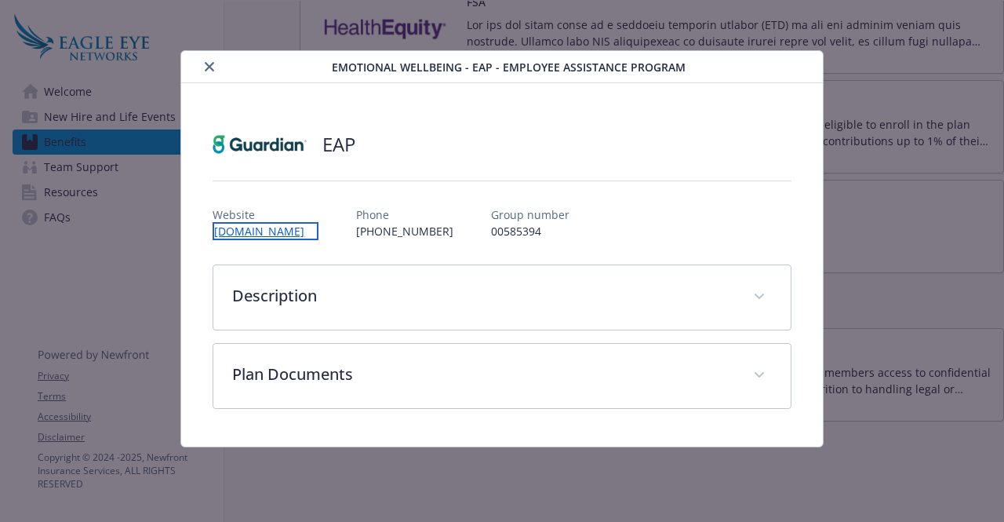
click at [293, 228] on link "[DOMAIN_NAME]" at bounding box center [266, 231] width 106 height 18
